Goal: Task Accomplishment & Management: Manage account settings

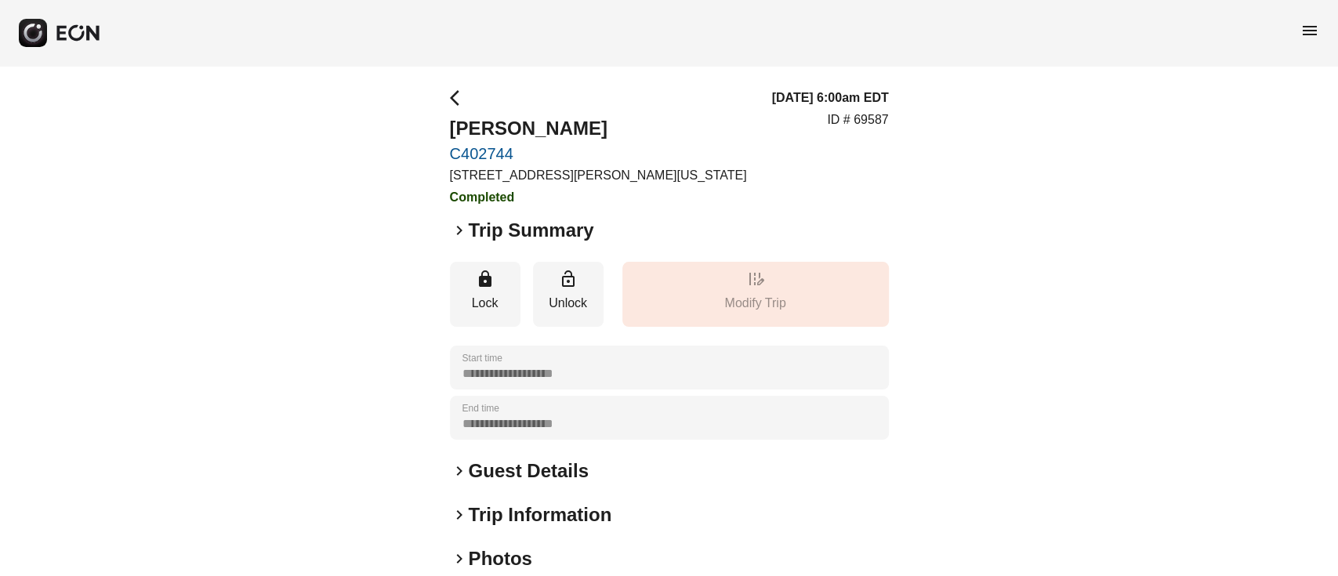
click at [1317, 33] on span "menu" at bounding box center [1310, 30] width 19 height 19
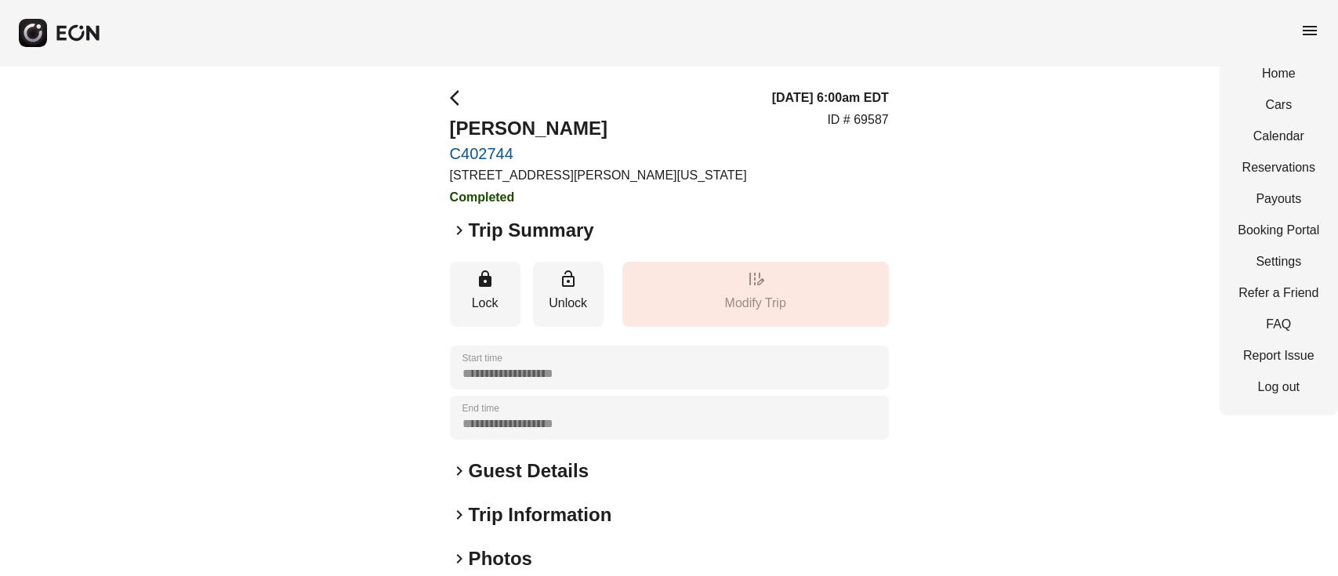
click at [1292, 148] on div "Home Cars Calendar Reservations Payouts Booking Portal Settings Refer a Friend …" at bounding box center [1278, 230] width 119 height 370
click at [1291, 144] on link "Calendar" at bounding box center [1279, 136] width 82 height 19
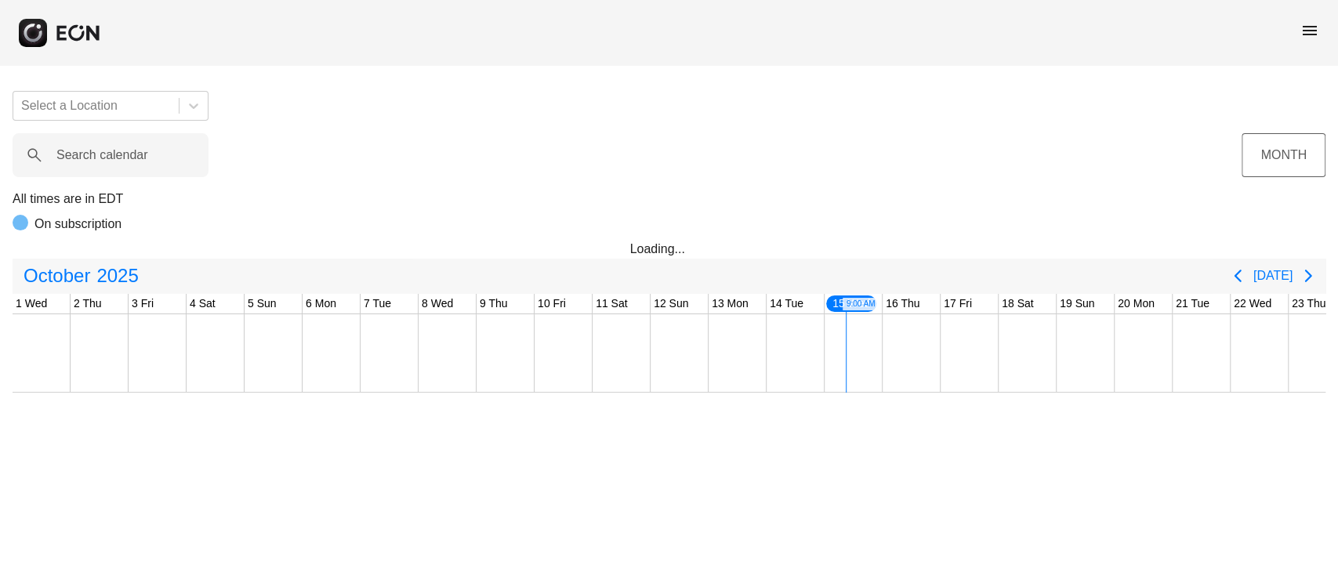
scroll to position [0, 485]
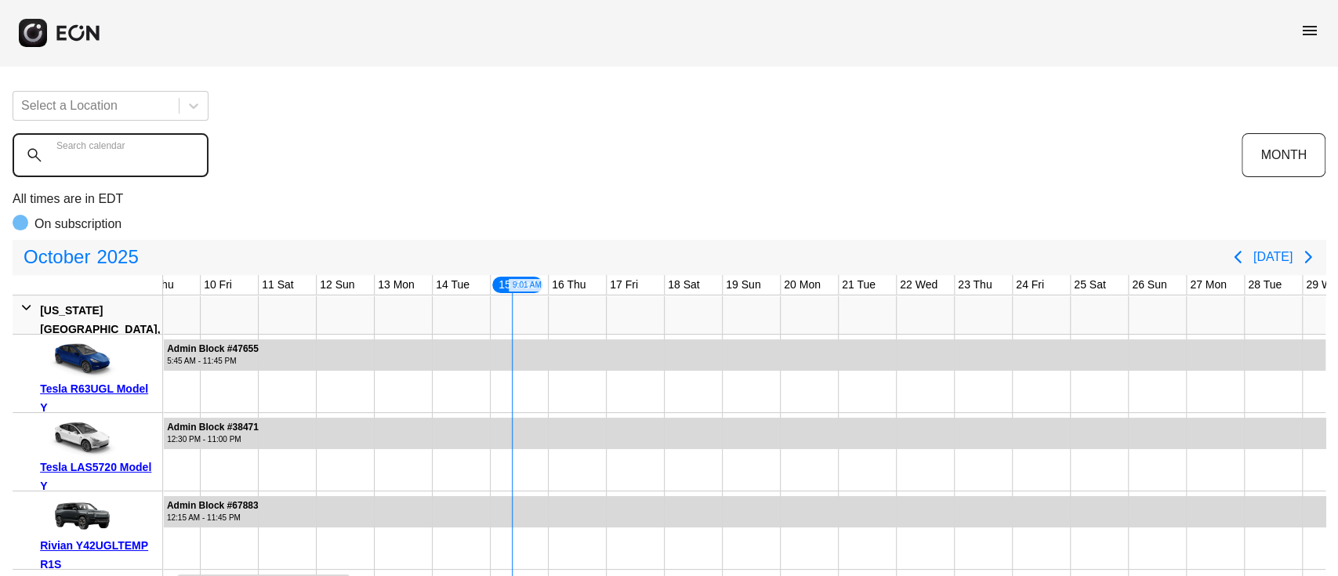
click at [149, 168] on calendar "Search calendar" at bounding box center [111, 155] width 196 height 44
paste calendar "******"
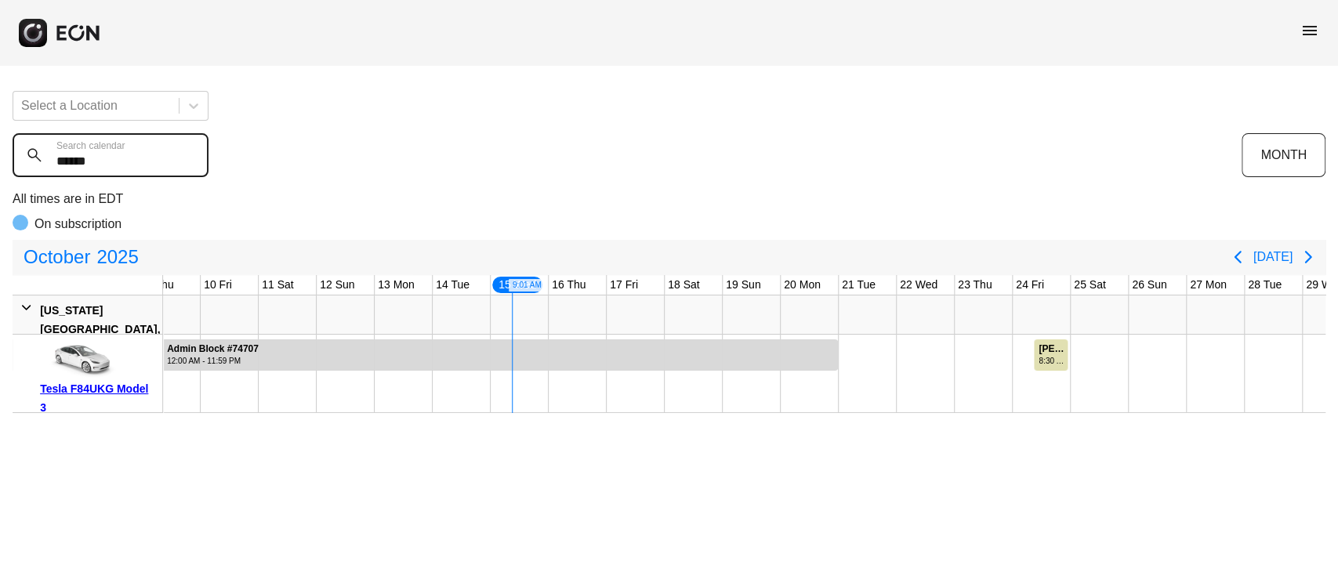
drag, startPoint x: 147, startPoint y: 177, endPoint x: 188, endPoint y: 191, distance: 43.1
click at [185, 178] on div "Select a Location ****** Search calendar MONTH All times are in EDT On subscrip…" at bounding box center [669, 245] width 1338 height 335
type calendar "******"
click at [1049, 353] on div "Steeve Laurent #76374" at bounding box center [1052, 349] width 27 height 12
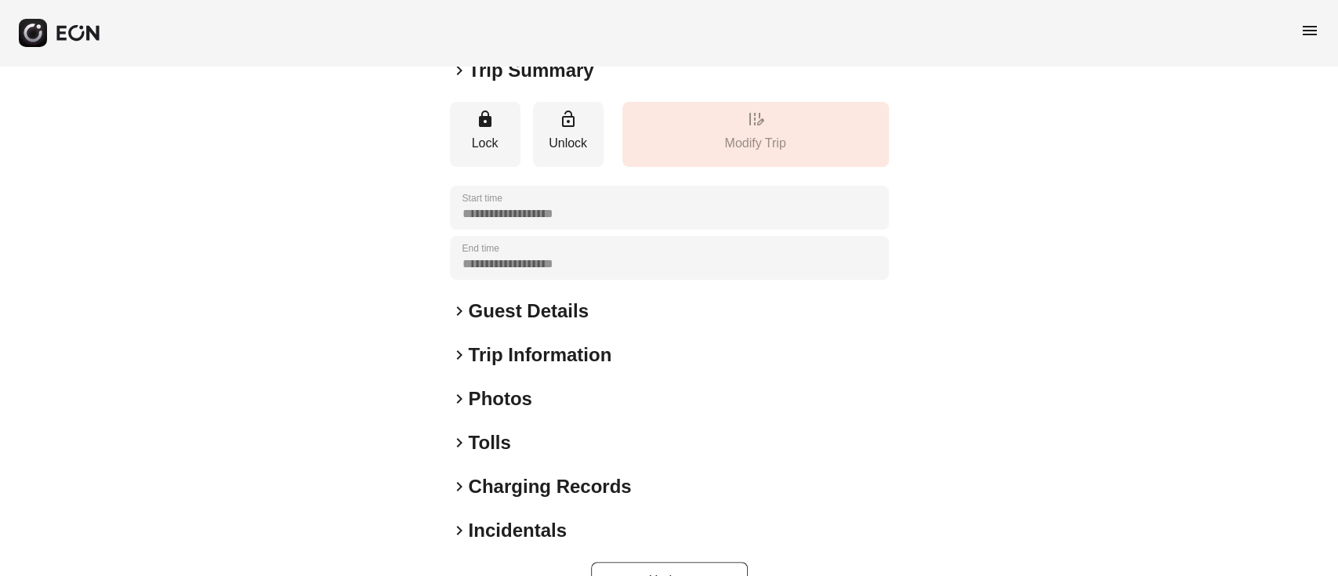
scroll to position [206, 0]
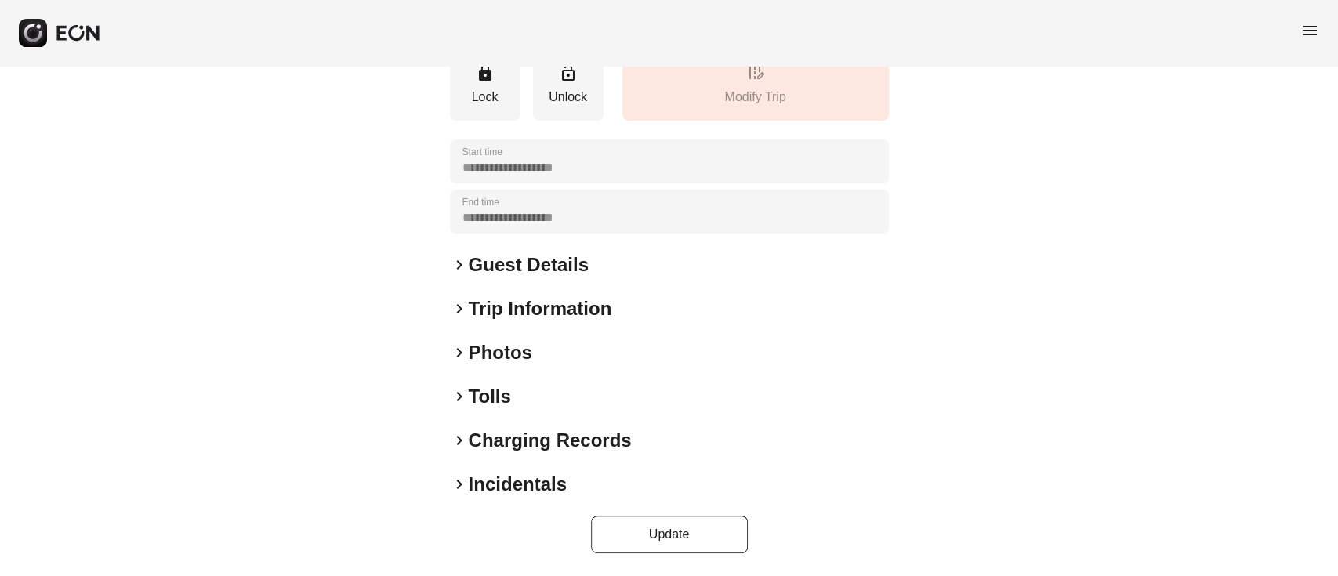
click at [505, 435] on h2 "Charging Records" at bounding box center [550, 440] width 163 height 25
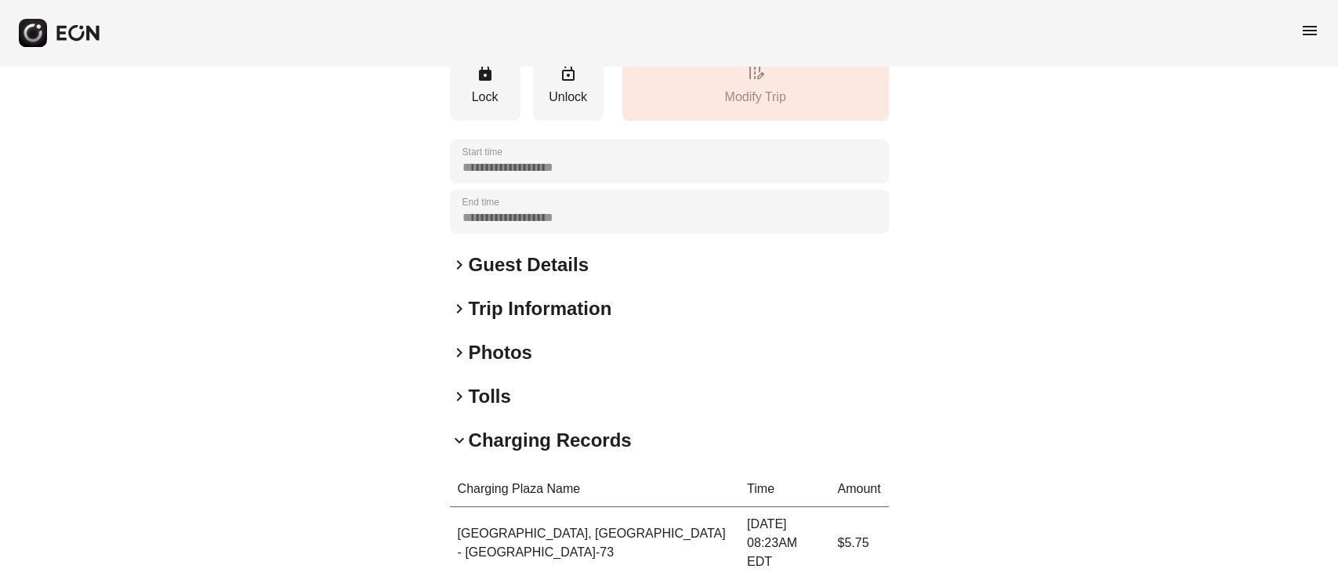
click at [491, 405] on h2 "Tolls" at bounding box center [490, 396] width 42 height 25
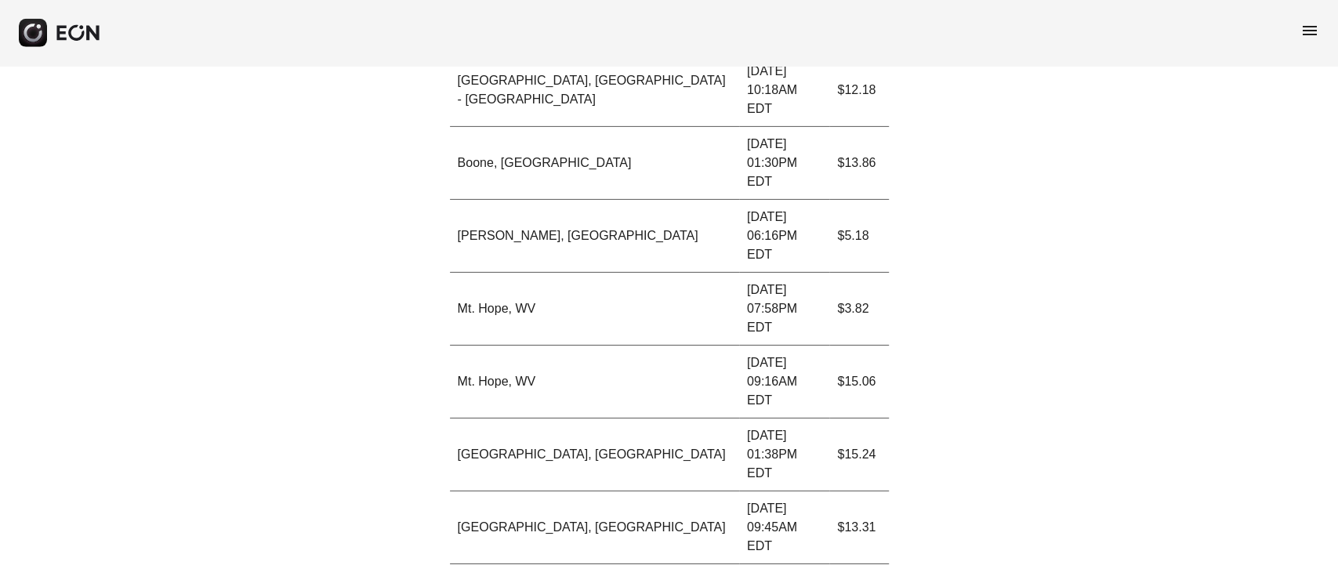
scroll to position [7506, 0]
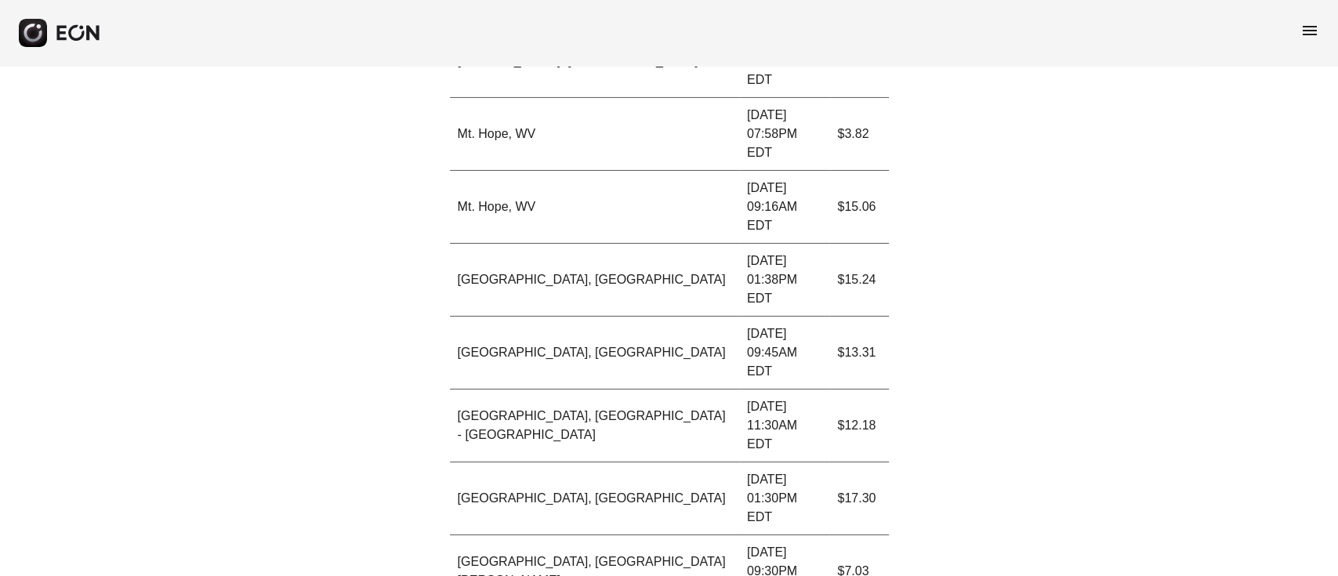
scroll to position [7716, 0]
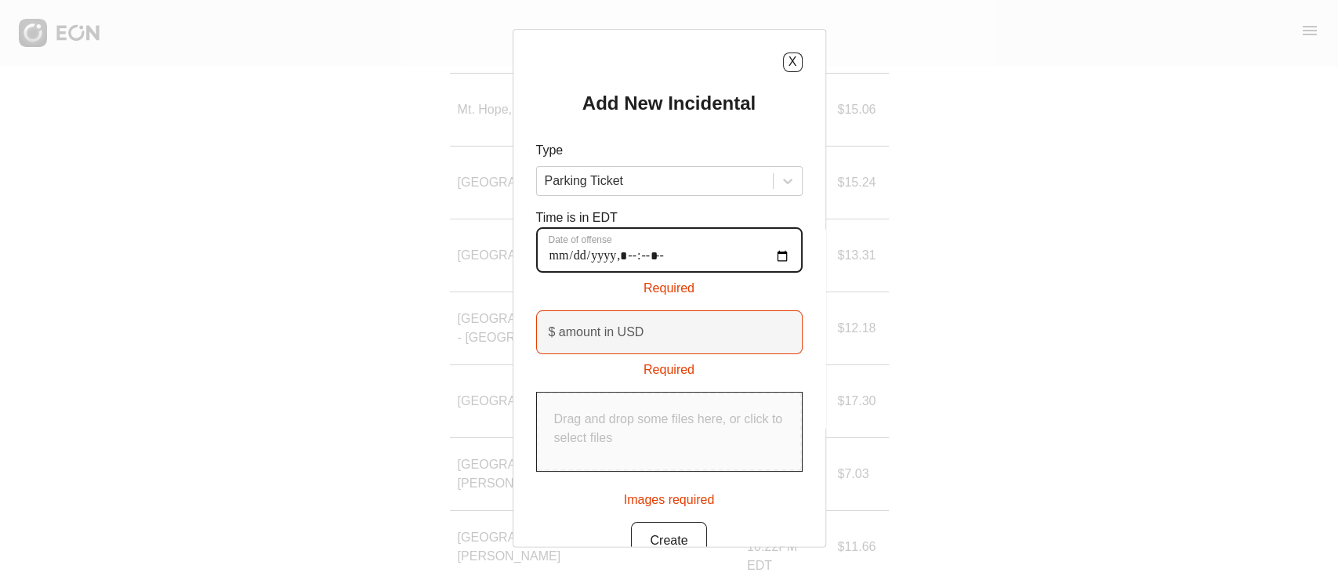
click at [557, 254] on offense "Date of offense" at bounding box center [669, 249] width 267 height 45
click at [775, 253] on offense "Date of offense" at bounding box center [669, 249] width 267 height 45
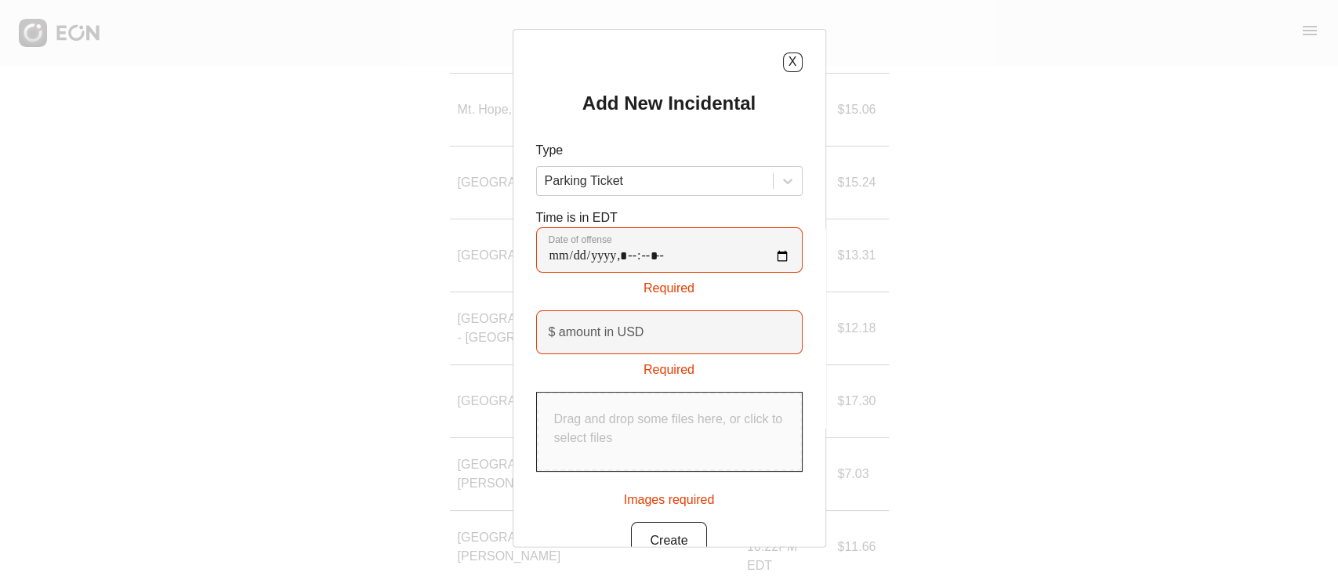
click at [695, 205] on div "Add New Incidental Type Parking Ticket Time is in EDT Date of offense Required …" at bounding box center [669, 325] width 267 height 469
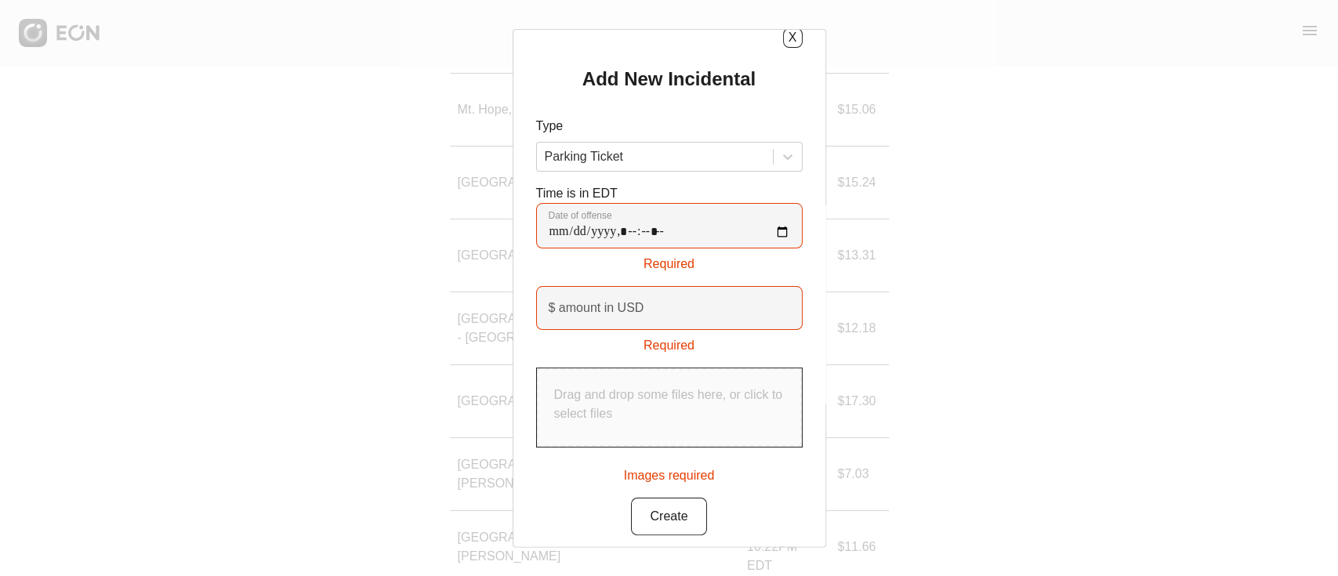
scroll to position [34, 0]
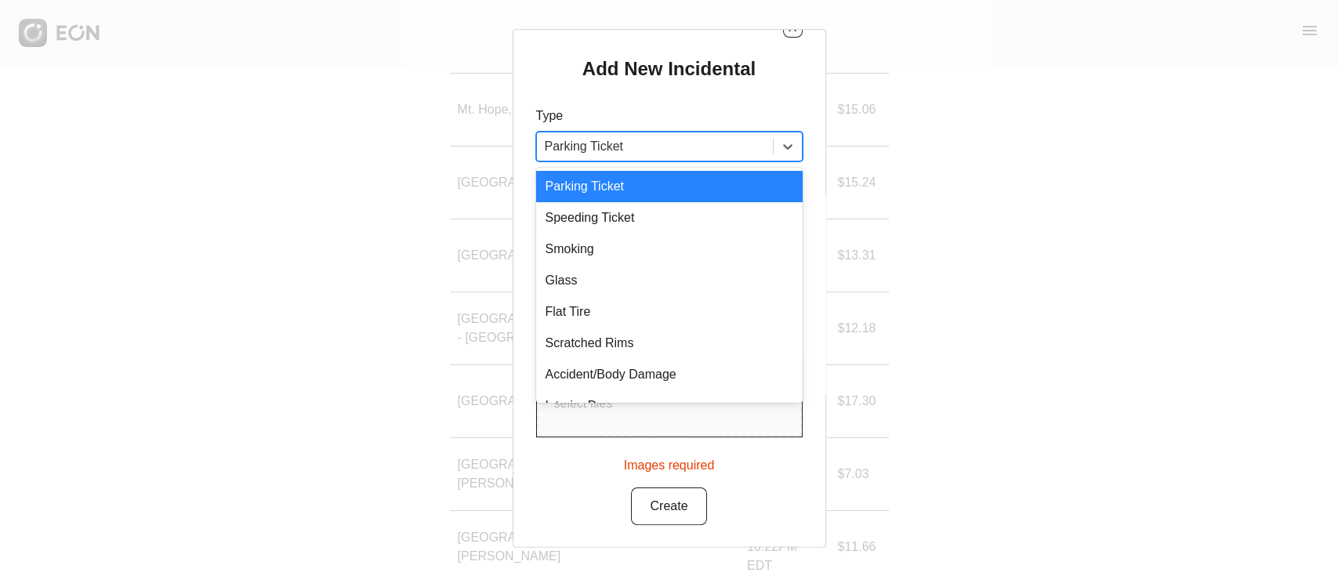
click at [669, 144] on div at bounding box center [655, 147] width 220 height 22
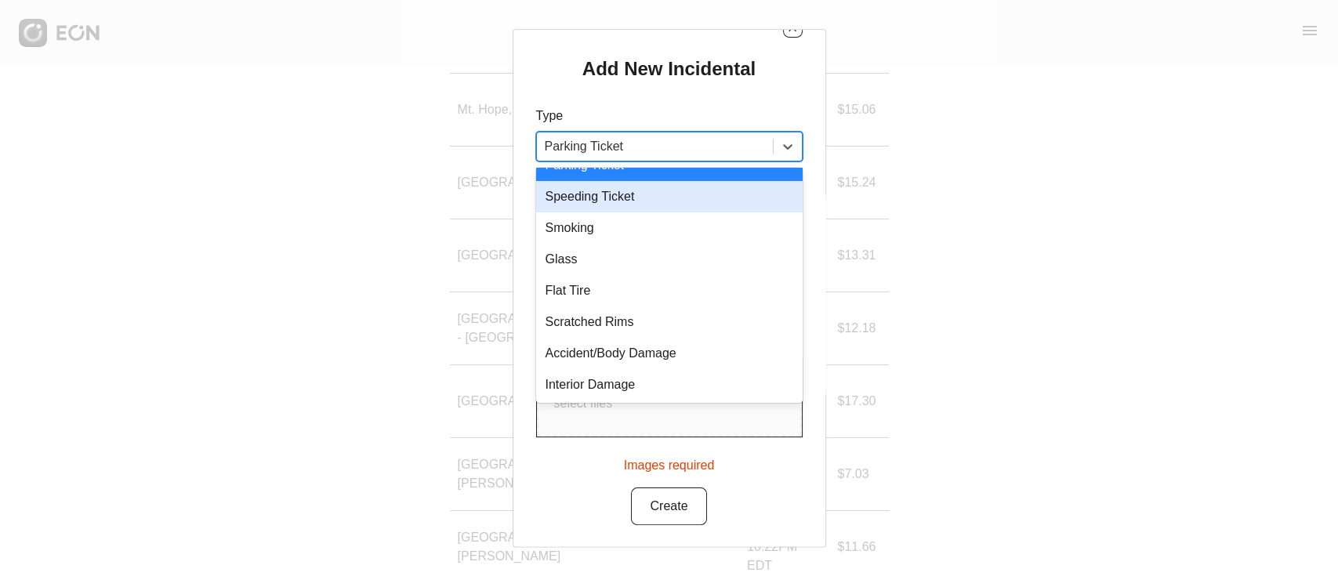
scroll to position [21, 0]
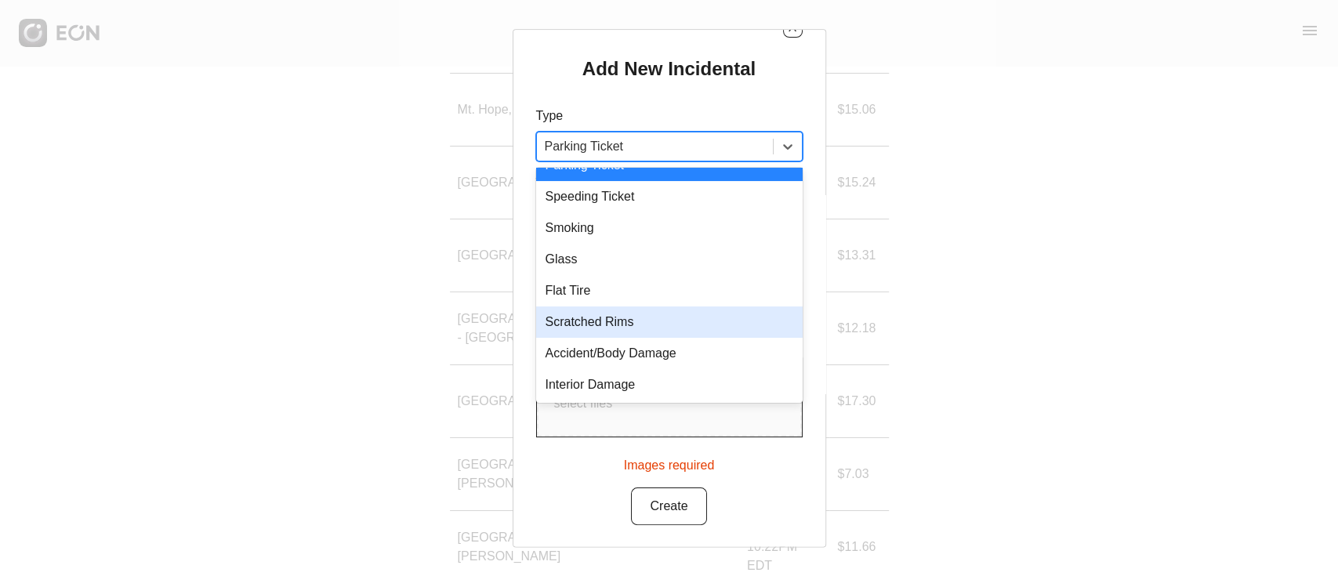
click at [637, 334] on div "Scratched Rims" at bounding box center [669, 322] width 267 height 31
type USD "***"
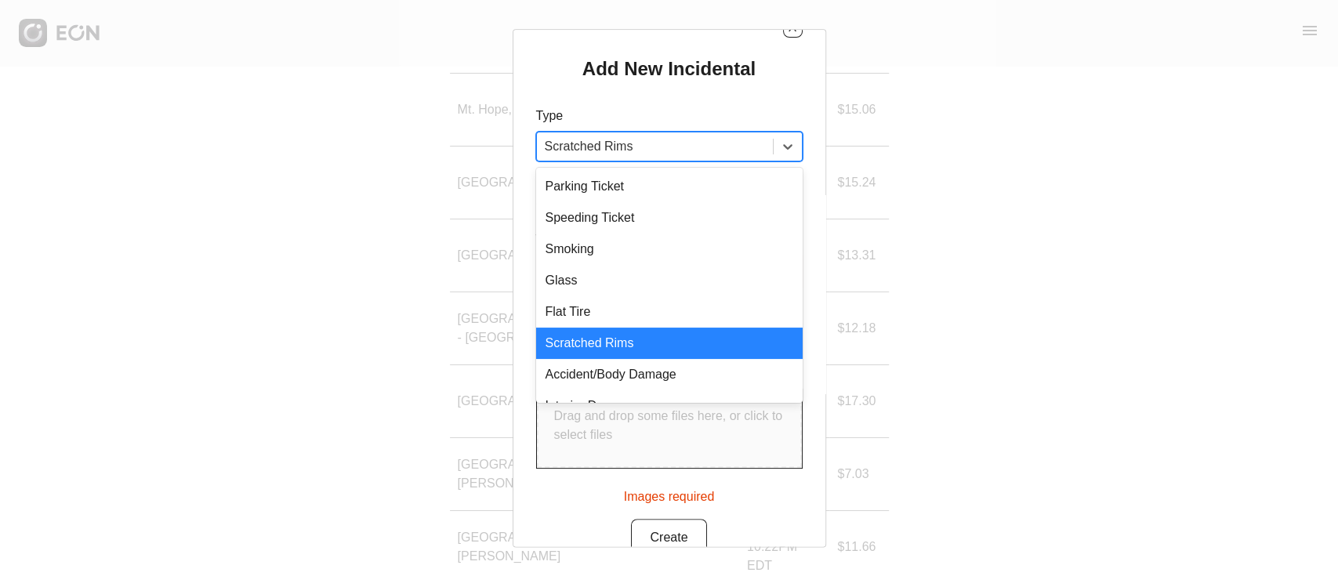
click at [695, 136] on div at bounding box center [655, 147] width 220 height 22
click at [632, 183] on div "Parking Ticket" at bounding box center [669, 186] width 267 height 31
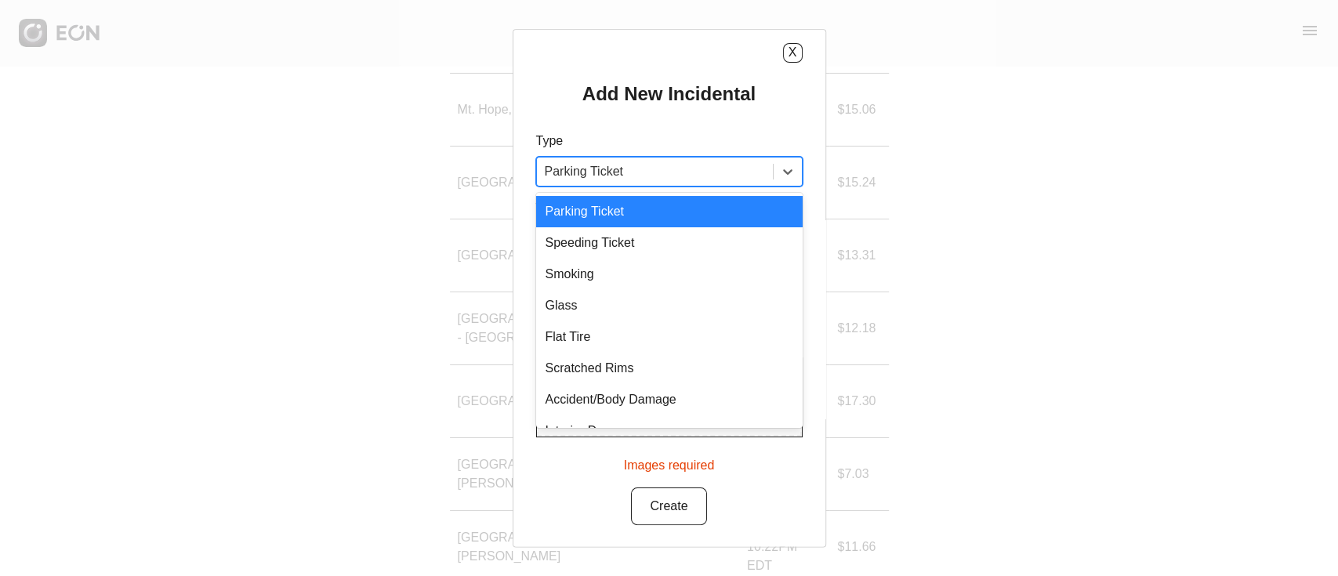
click at [645, 165] on div at bounding box center [655, 172] width 220 height 22
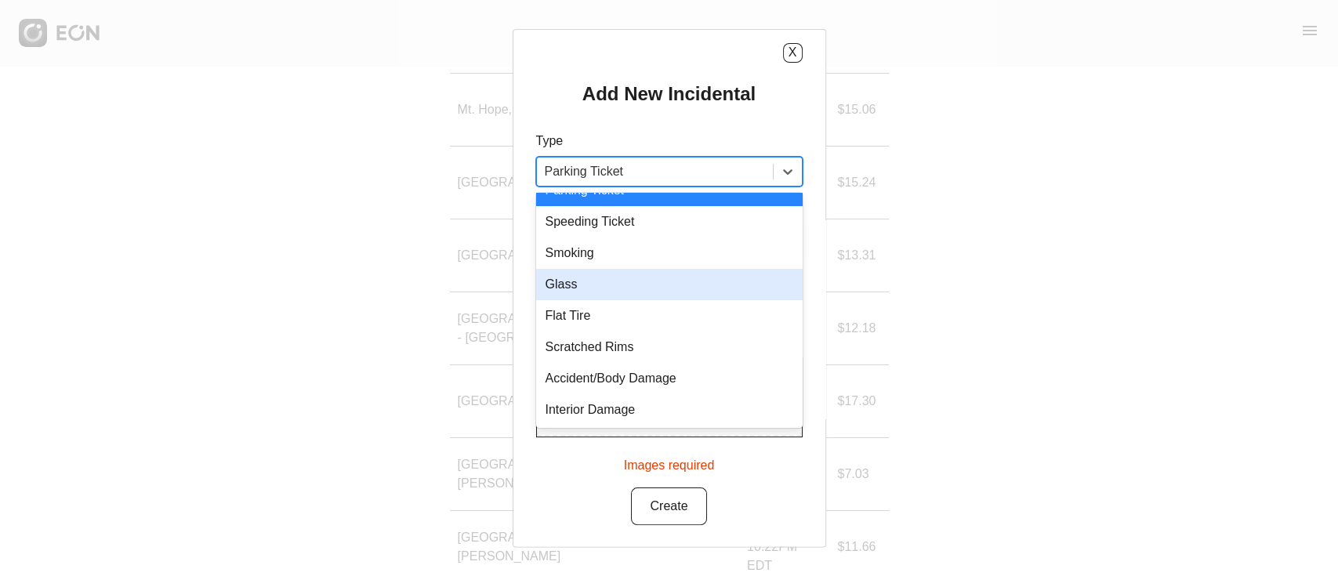
scroll to position [21, 0]
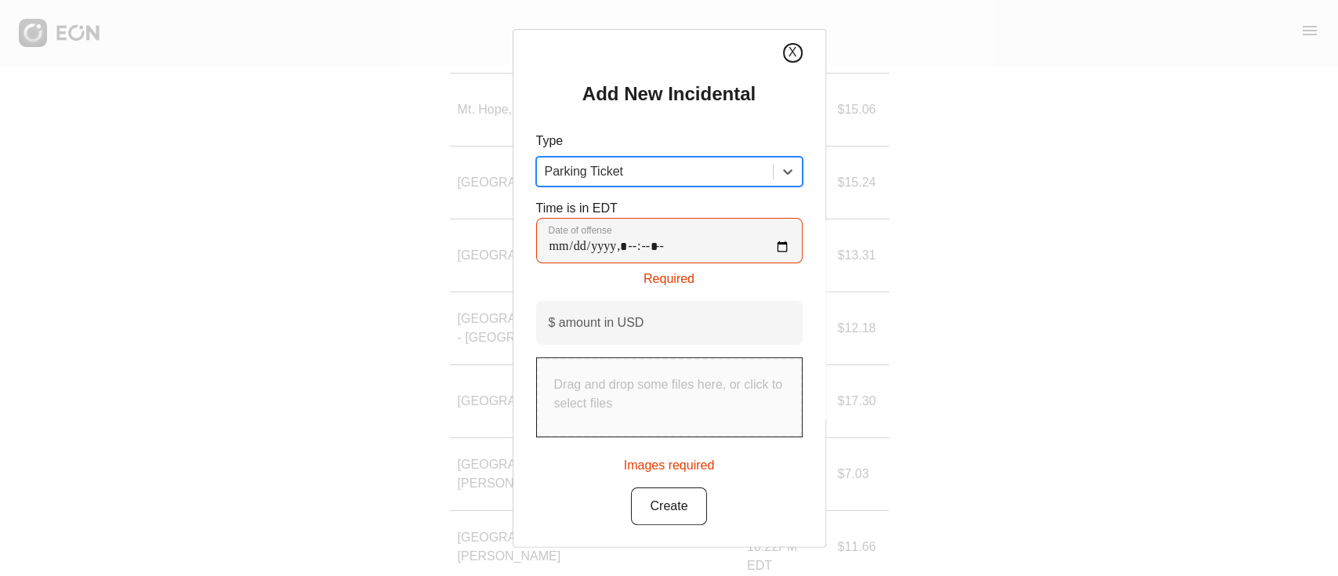
click at [785, 43] on div "X" at bounding box center [669, 53] width 267 height 20
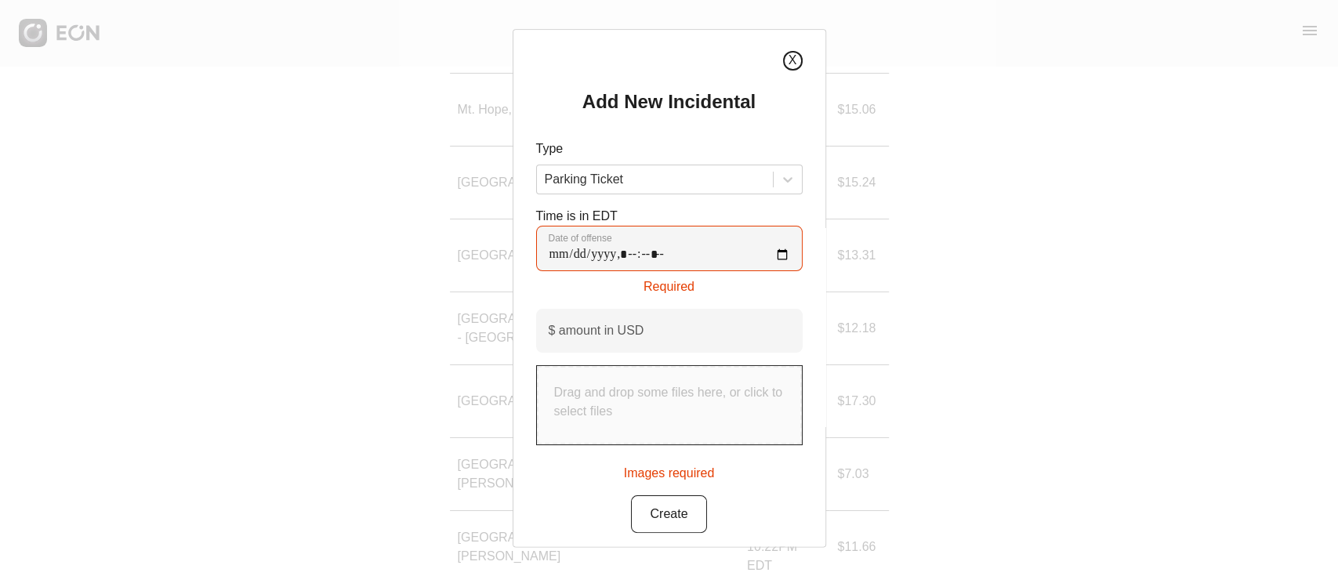
scroll to position [0, 0]
click at [793, 71] on button "X" at bounding box center [793, 63] width 20 height 20
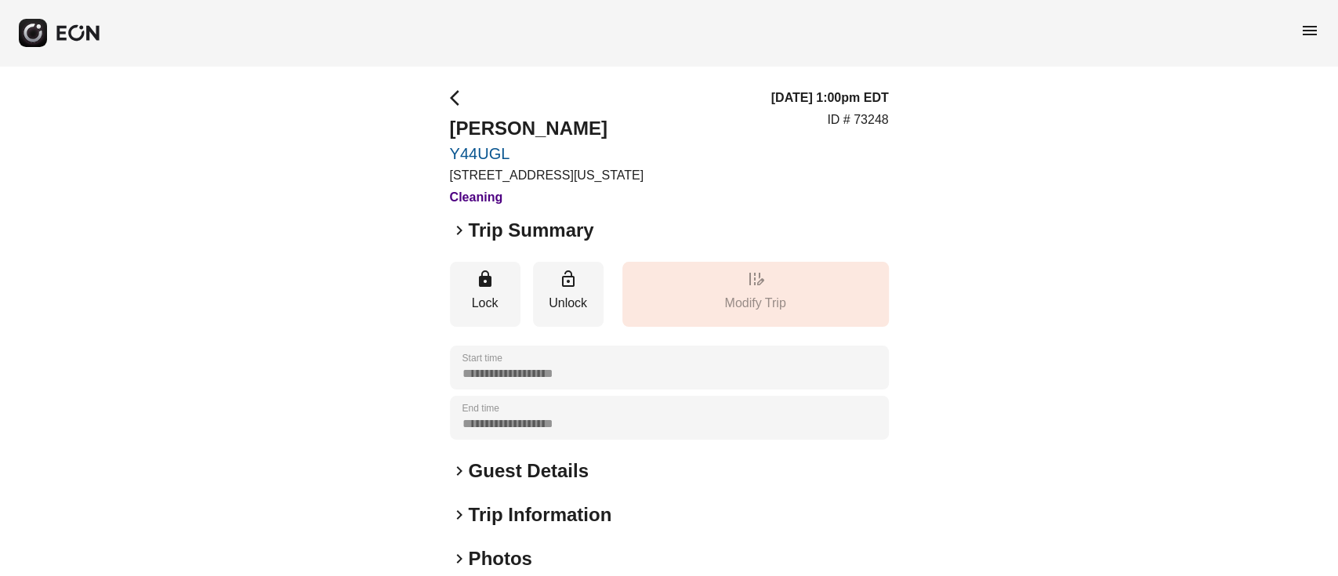
click at [882, 145] on div "09/23/25, 1:00pm EDT ID # 73248" at bounding box center [830, 148] width 118 height 118
copy p "73248"
drag, startPoint x: 433, startPoint y: 143, endPoint x: 550, endPoint y: 147, distance: 117.6
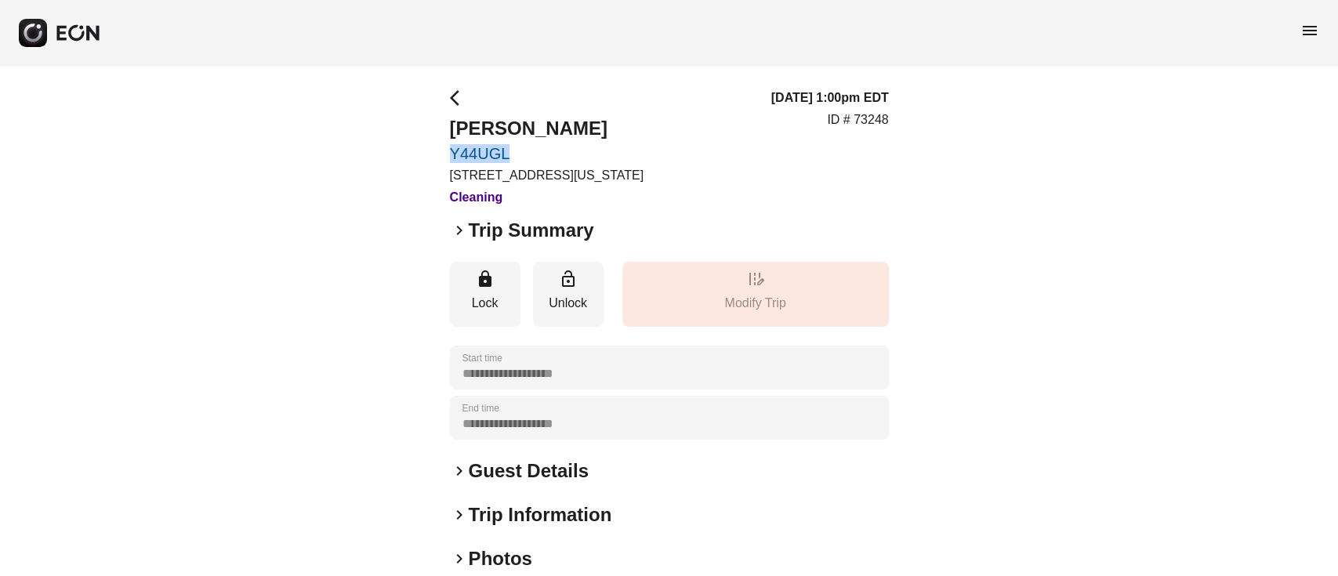
copy link "Y44UGL"
drag, startPoint x: 570, startPoint y: 129, endPoint x: 158, endPoint y: 136, distance: 412.5
copy h2 "[PERSON_NAME]"
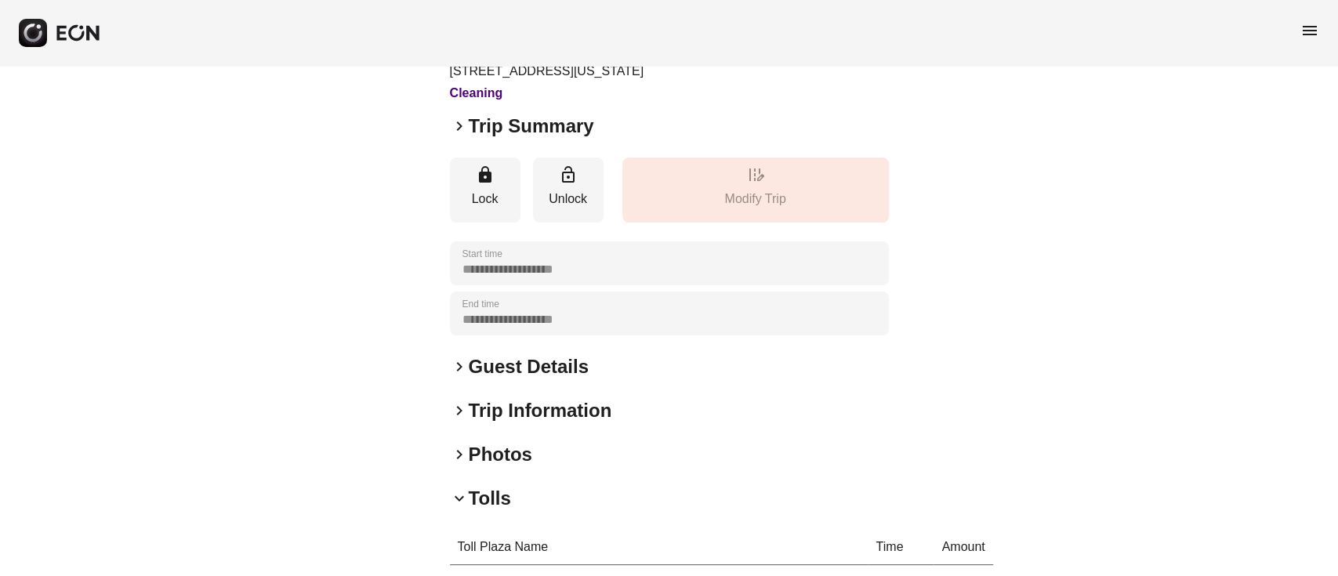
click at [516, 366] on h2 "Guest Details" at bounding box center [529, 366] width 120 height 25
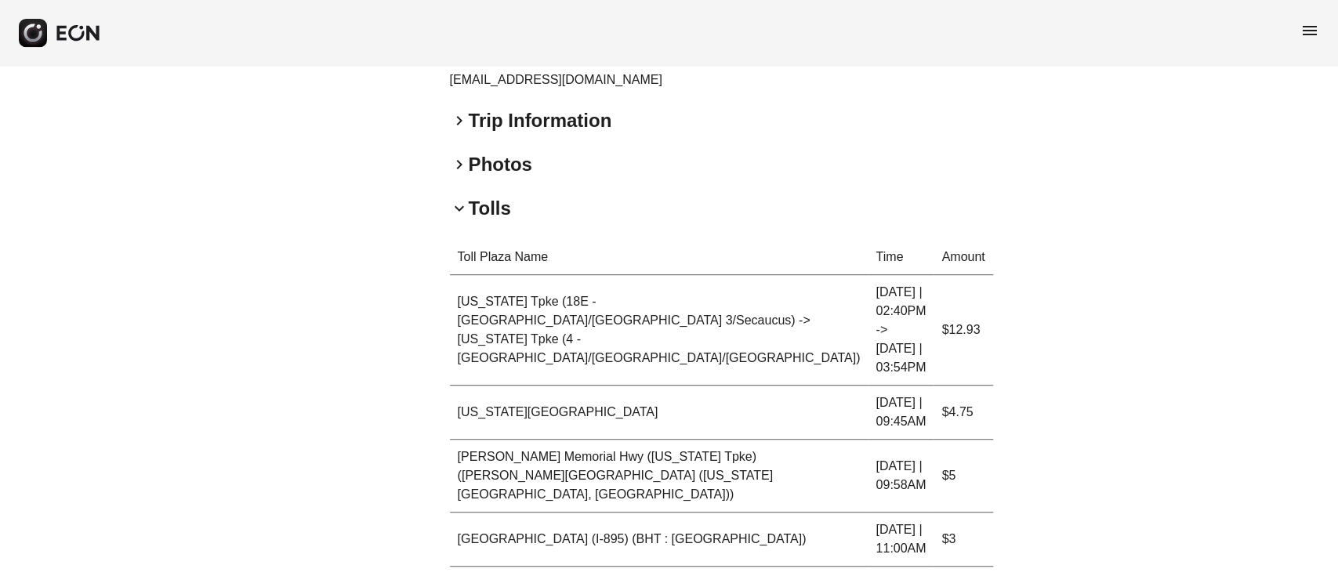
scroll to position [418, 0]
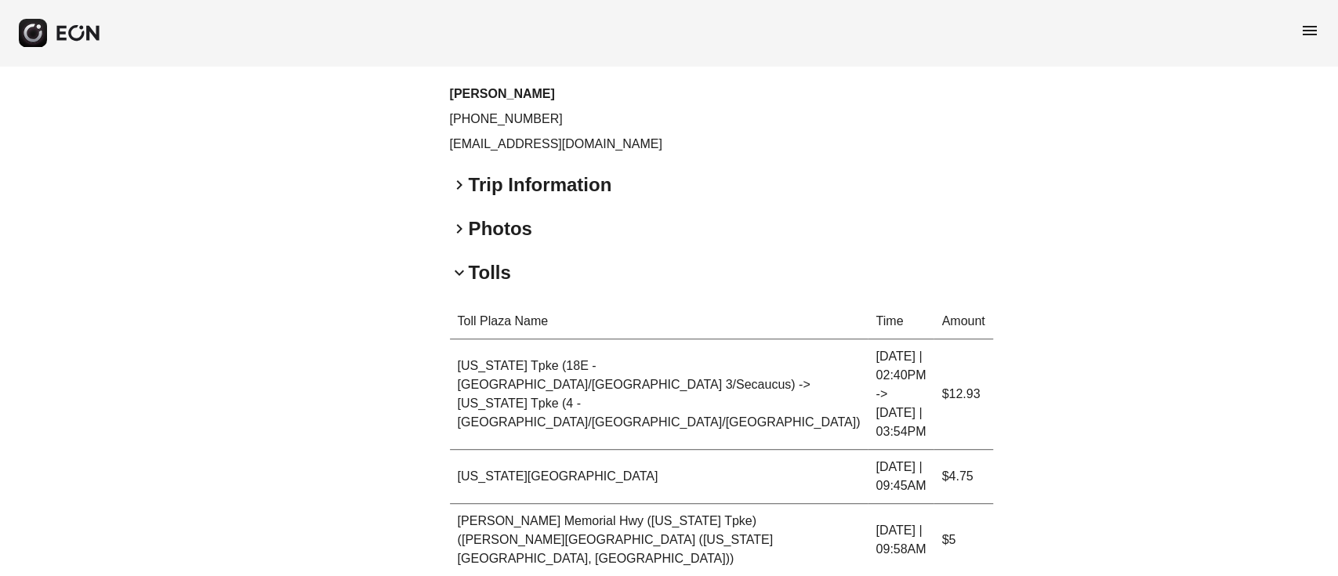
click at [483, 270] on h2 "Tolls" at bounding box center [490, 272] width 42 height 25
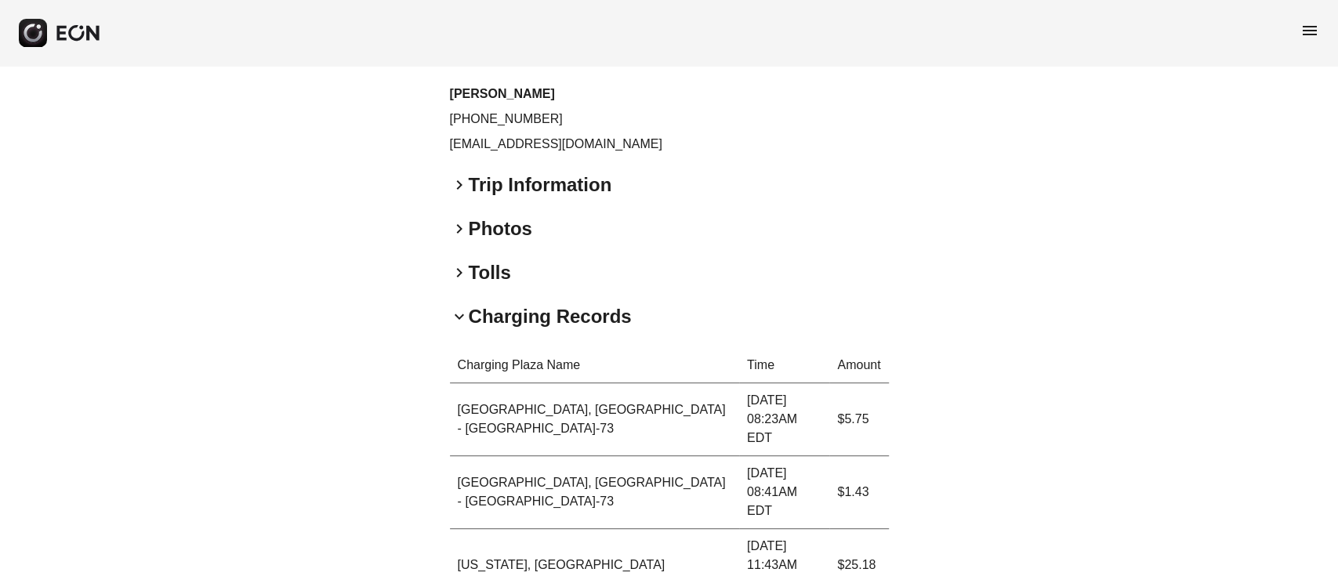
click at [474, 320] on h2 "Charging Records" at bounding box center [550, 316] width 163 height 25
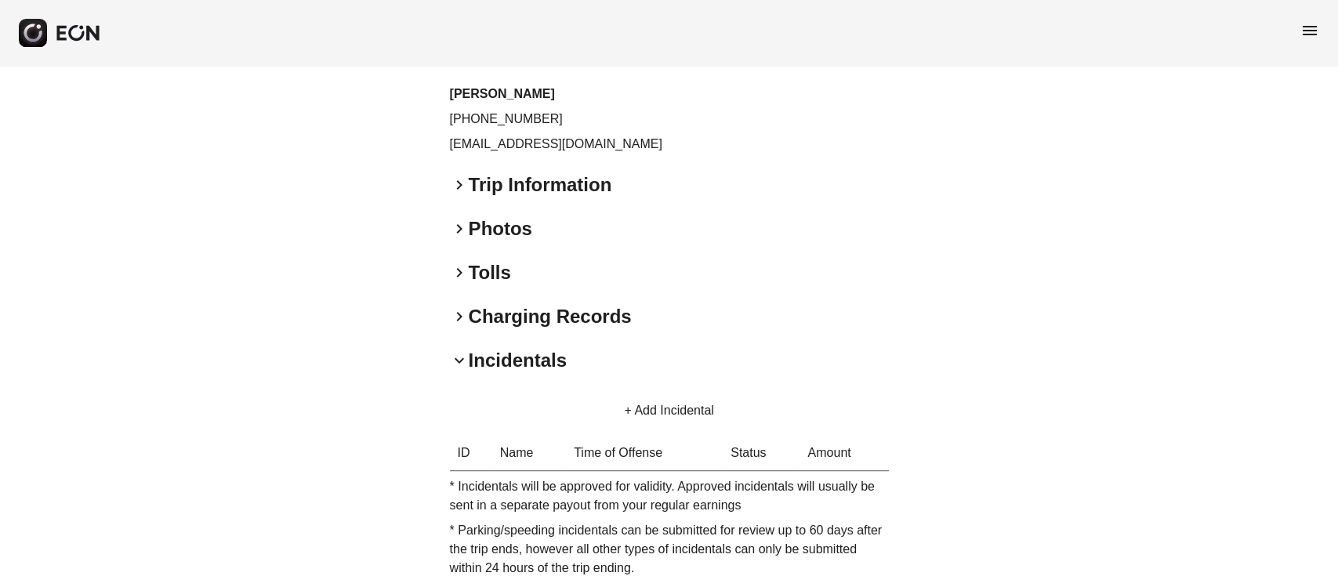
scroll to position [0, 0]
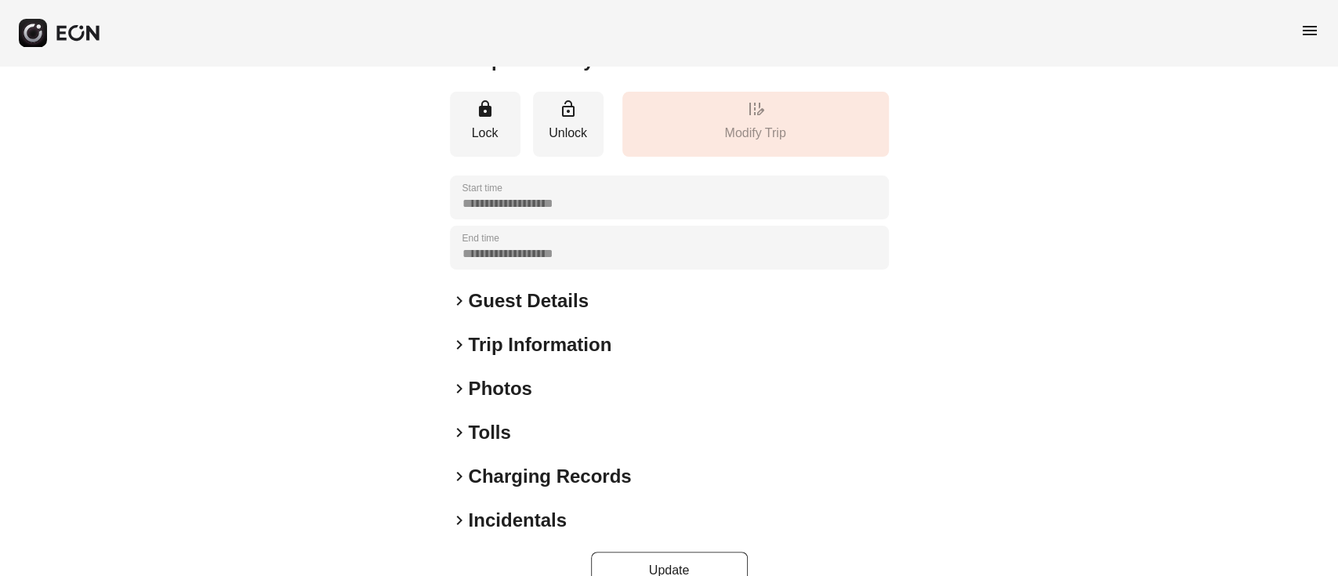
scroll to position [206, 0]
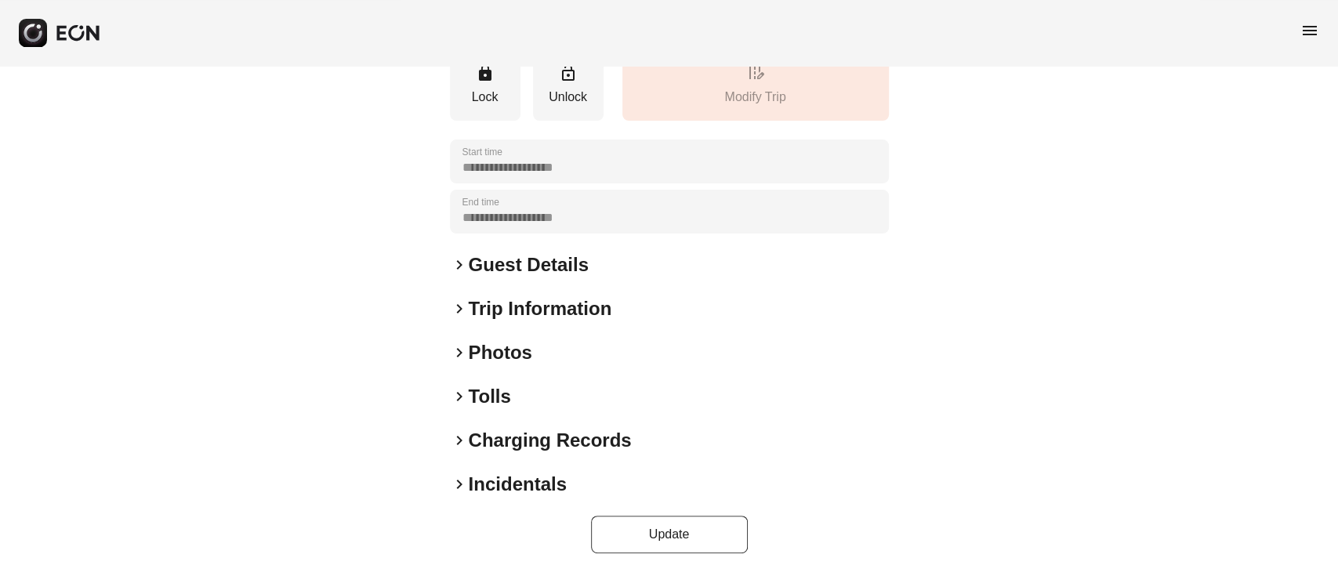
click at [484, 493] on h2 "Incidentals" at bounding box center [518, 484] width 98 height 25
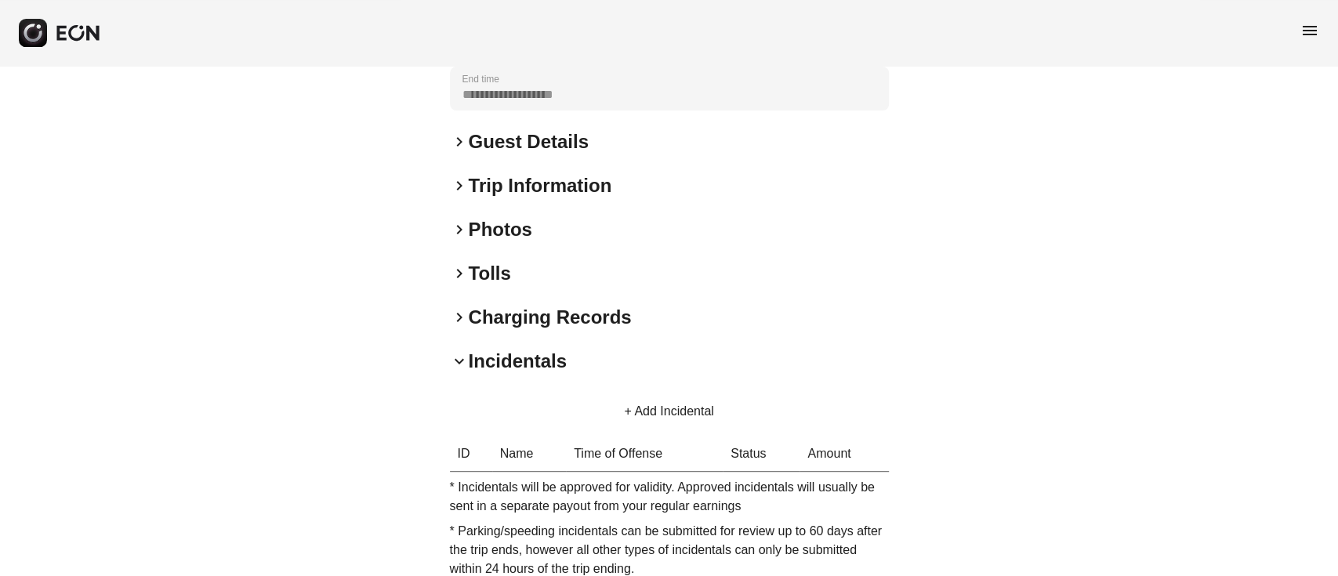
scroll to position [417, 0]
